Goal: Find specific page/section: Find specific page/section

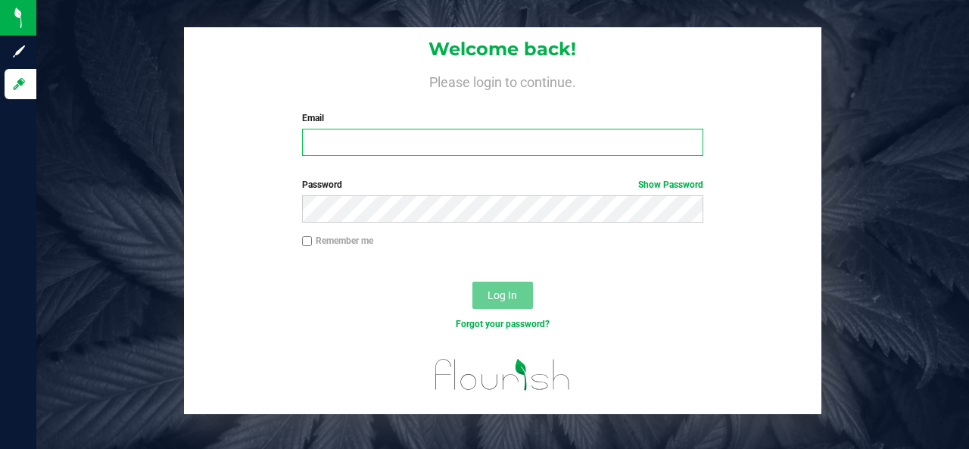
click at [672, 139] on input "Email" at bounding box center [503, 142] width 402 height 27
type input "[EMAIL_ADDRESS][DOMAIN_NAME]"
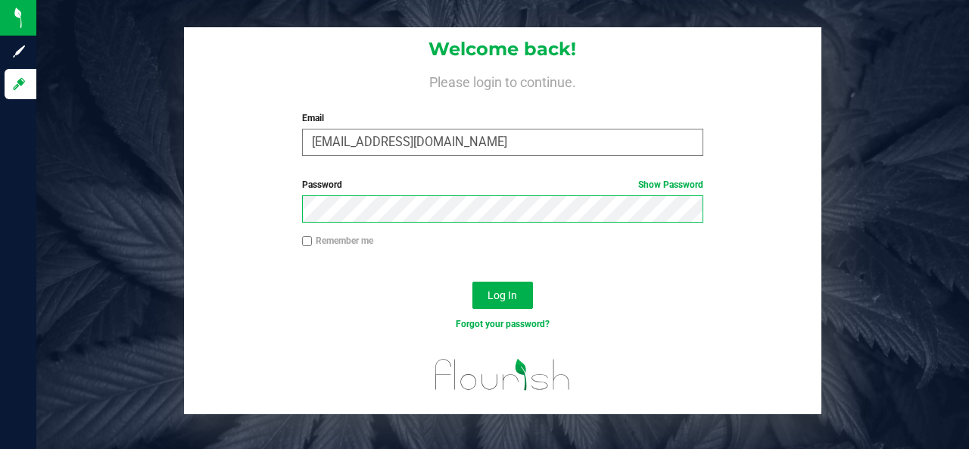
click at [473, 282] on button "Log In" at bounding box center [503, 295] width 61 height 27
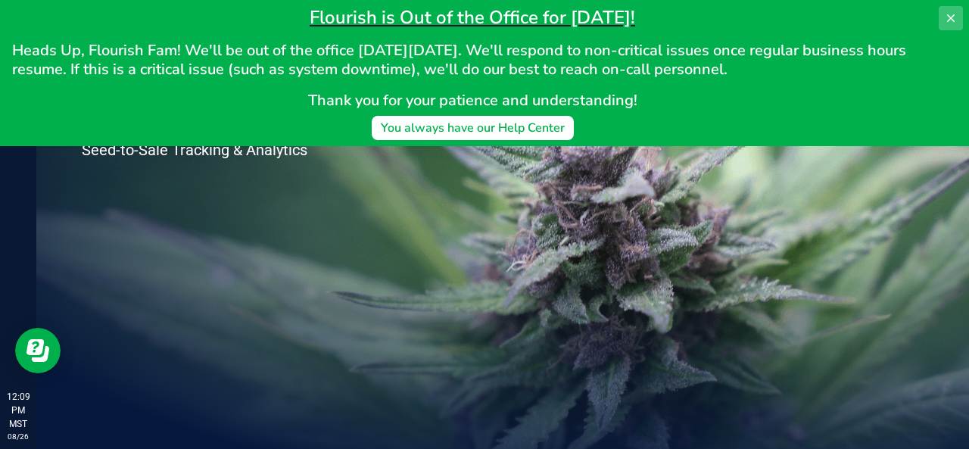
click at [947, 22] on icon at bounding box center [951, 18] width 12 height 12
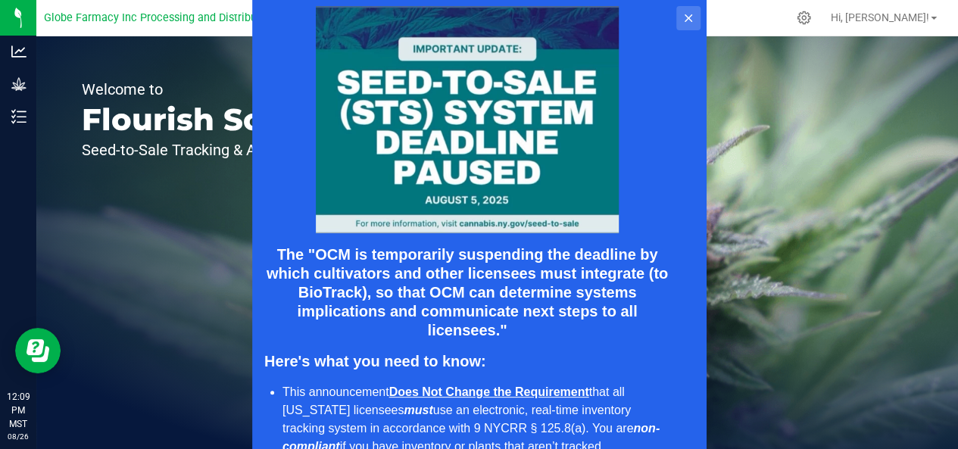
click at [694, 15] on button at bounding box center [687, 18] width 24 height 24
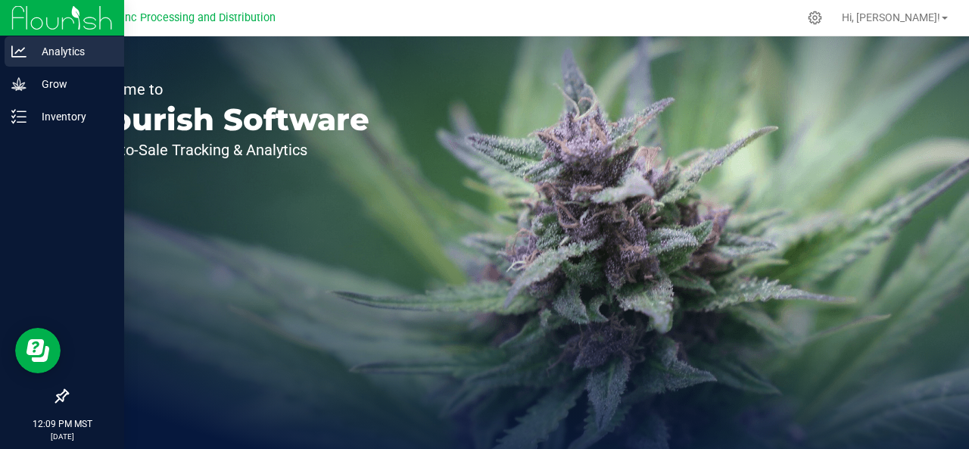
click at [49, 51] on p "Analytics" at bounding box center [72, 51] width 91 height 18
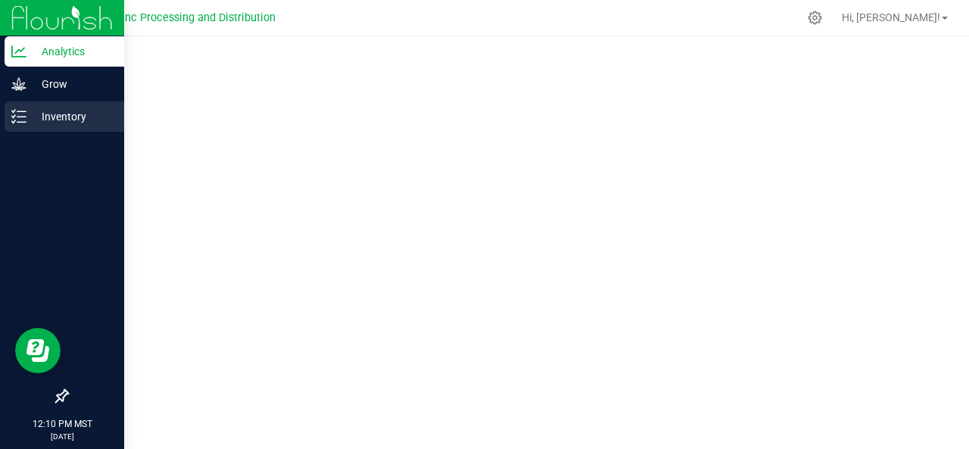
click at [39, 120] on p "Inventory" at bounding box center [72, 117] width 91 height 18
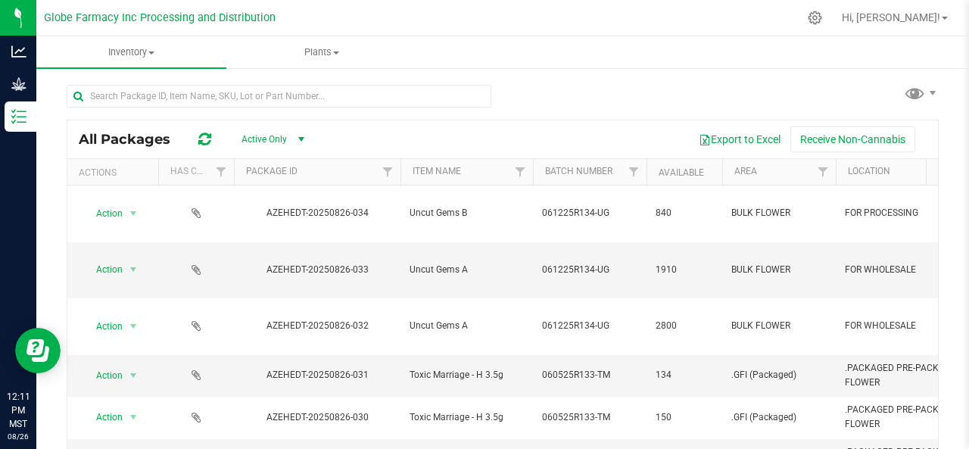
click at [302, 136] on span "select" at bounding box center [301, 139] width 12 height 12
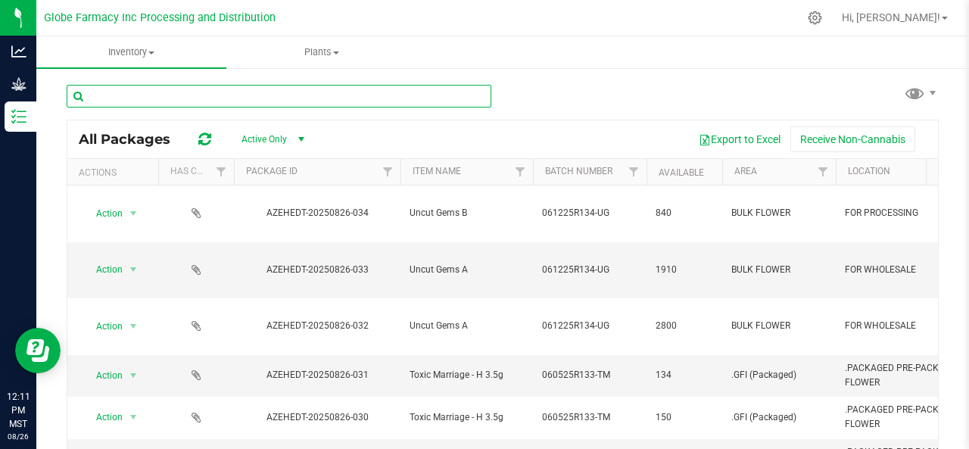
click at [377, 101] on input "text" at bounding box center [279, 96] width 425 height 23
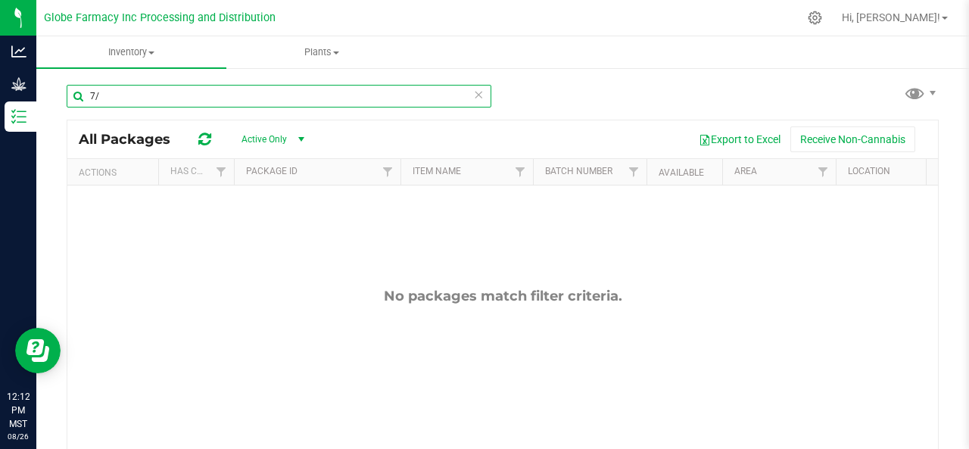
type input "7"
type input "d"
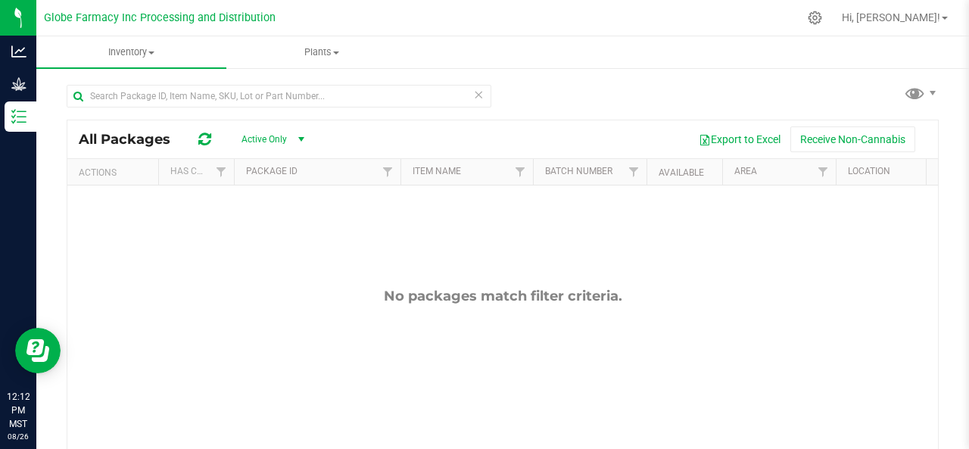
click at [541, 120] on div "Inventory All packages All inventory Waste log Plants All plants Waste log" at bounding box center [502, 242] width 933 height 413
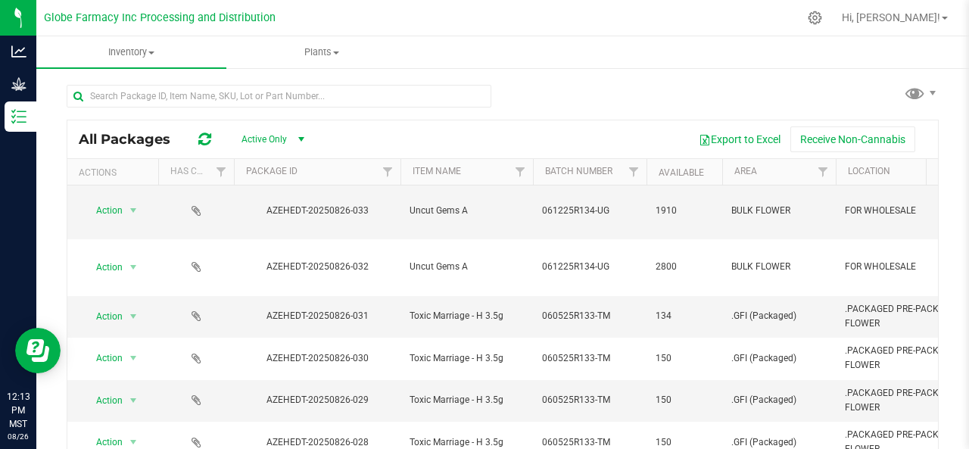
scroll to position [89, 0]
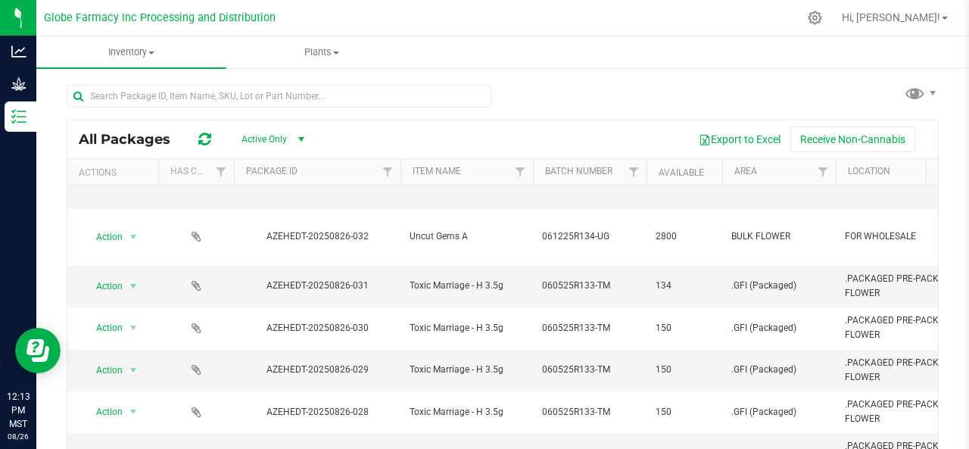
drag, startPoint x: 312, startPoint y: 444, endPoint x: 410, endPoint y: 437, distance: 97.9
click at [673, 79] on div "All Packages Active Only Active Only Lab Samples Locked All Export to Excel Rec…" at bounding box center [503, 287] width 872 height 435
click at [307, 134] on span "select" at bounding box center [301, 139] width 12 height 12
click at [463, 64] on ul "Inventory All packages All inventory Waste log Plants All plants Waste log" at bounding box center [520, 52] width 969 height 33
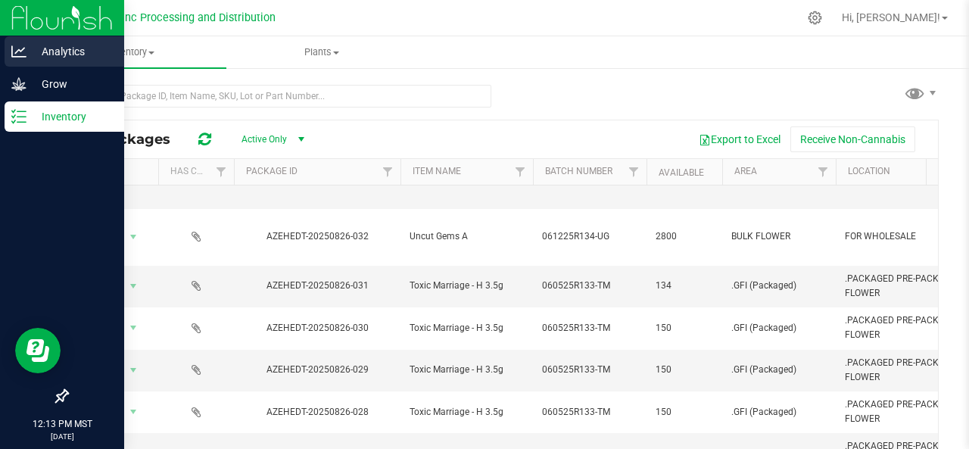
click at [22, 52] on icon at bounding box center [18, 51] width 15 height 15
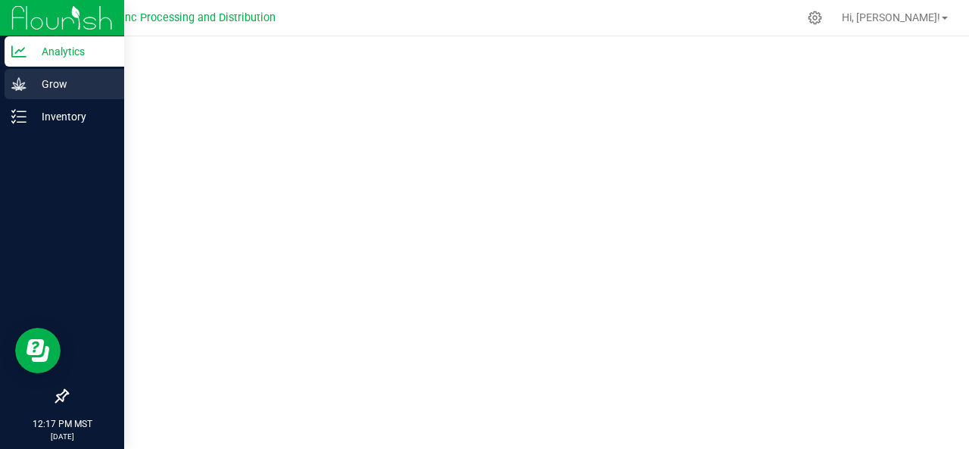
click at [71, 79] on p "Grow" at bounding box center [72, 84] width 91 height 18
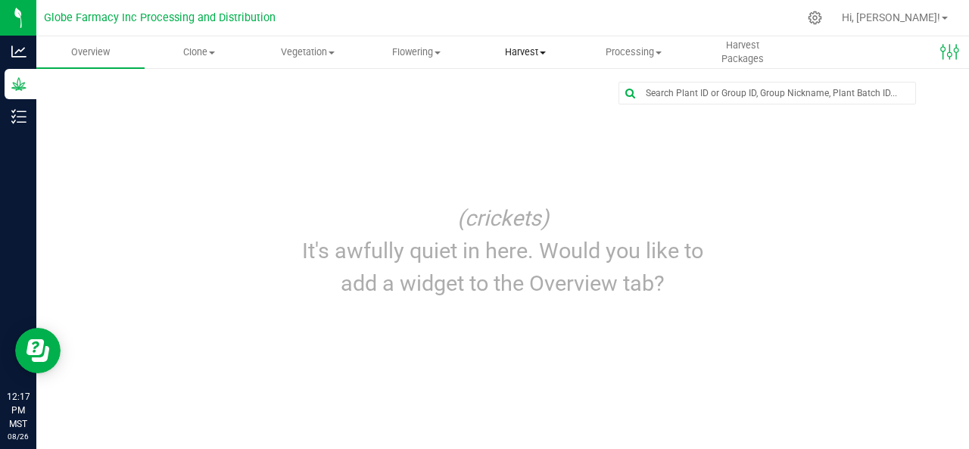
click at [534, 54] on span "Harvest" at bounding box center [525, 52] width 107 height 14
click at [529, 97] on span "Harvests" at bounding box center [513, 91] width 84 height 13
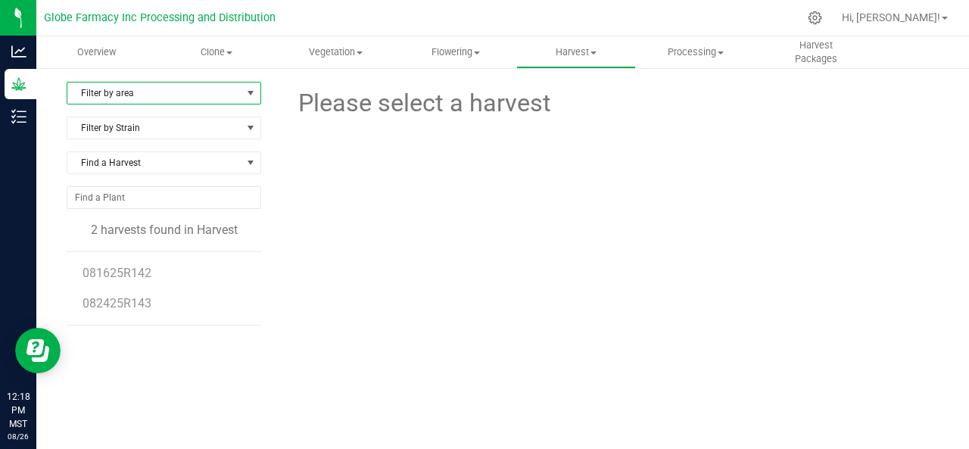
click at [249, 88] on span "select" at bounding box center [251, 93] width 12 height 12
click at [168, 118] on li "All" at bounding box center [162, 118] width 190 height 23
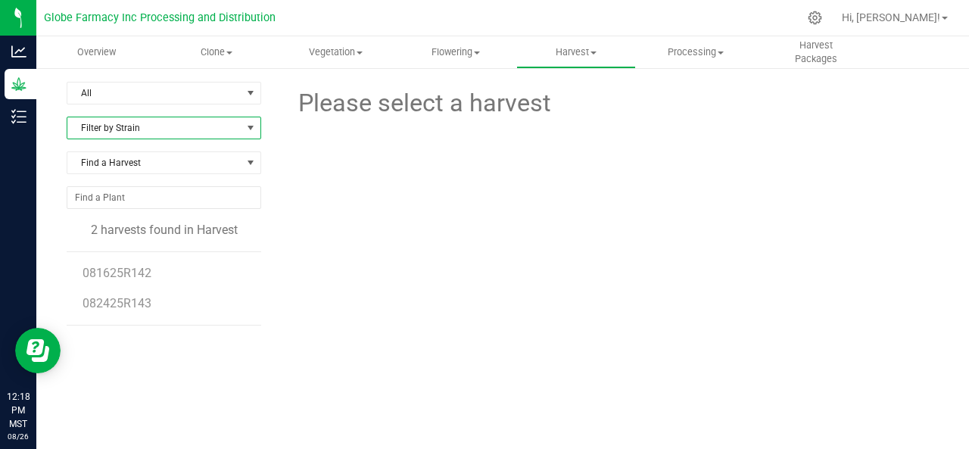
click at [166, 133] on span "Filter by Strain" at bounding box center [154, 127] width 174 height 21
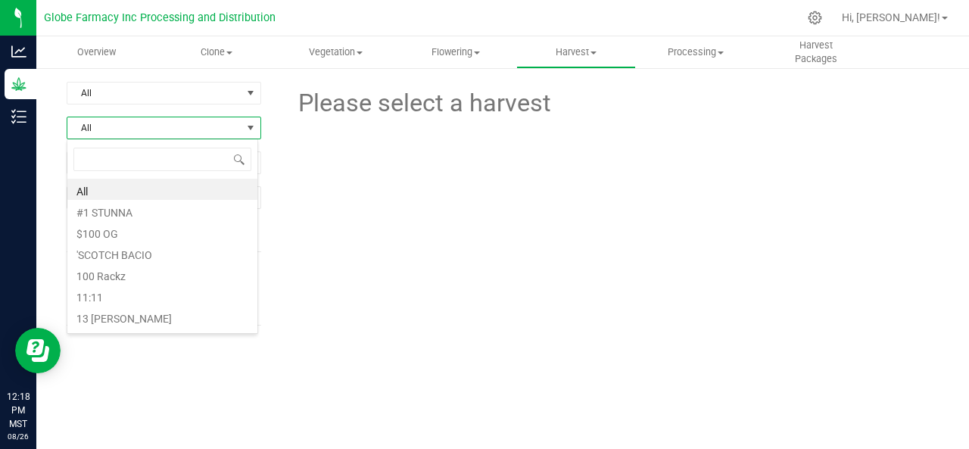
scroll to position [22, 192]
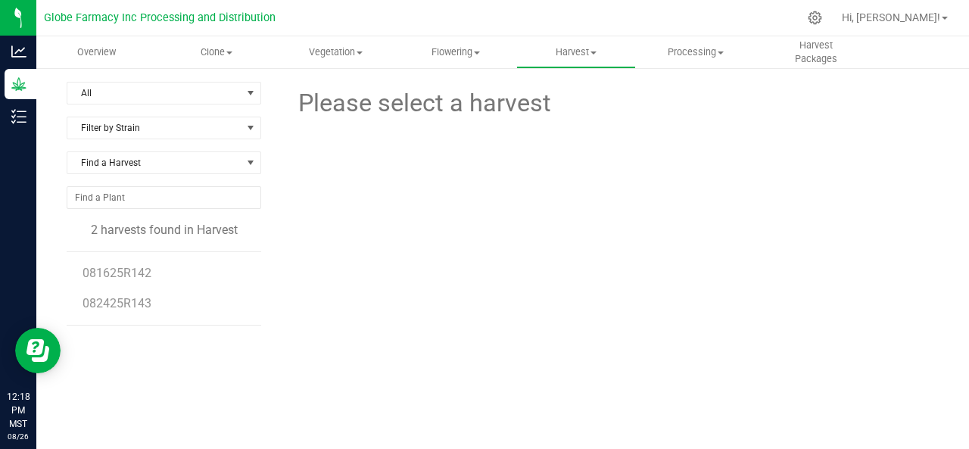
click at [332, 192] on div at bounding box center [611, 176] width 677 height 108
click at [798, 52] on span "Harvest Packages" at bounding box center [816, 52] width 118 height 27
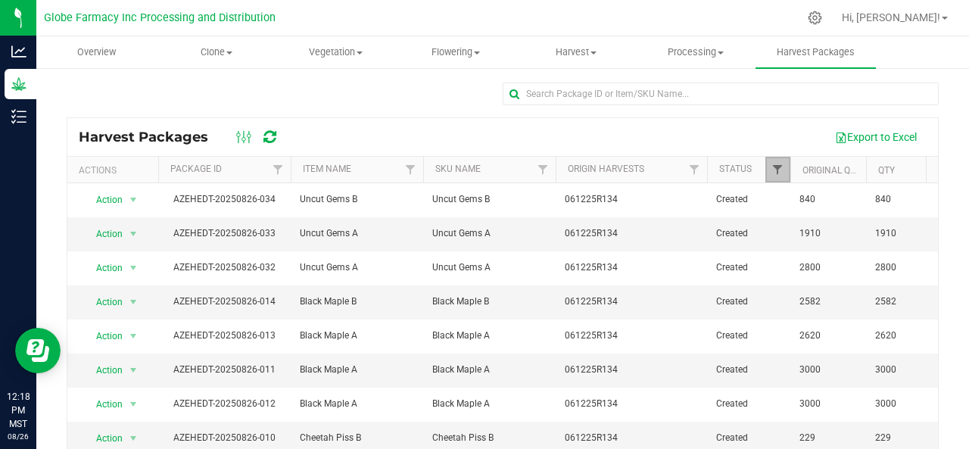
click at [779, 169] on span "Filter" at bounding box center [778, 170] width 12 height 12
click at [700, 168] on span "Filter" at bounding box center [694, 170] width 12 height 12
click at [451, 90] on div at bounding box center [503, 100] width 872 height 35
click at [410, 169] on span "Filter" at bounding box center [410, 170] width 12 height 12
click at [444, 89] on div at bounding box center [503, 100] width 872 height 35
